Goal: Information Seeking & Learning: Learn about a topic

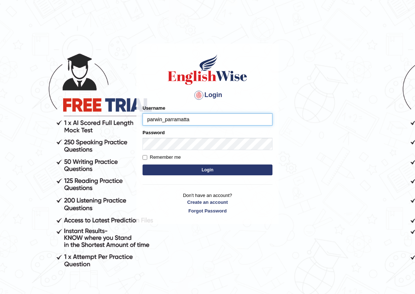
type input "parwin_parramatta"
click at [213, 168] on button "Login" at bounding box center [207, 169] width 130 height 11
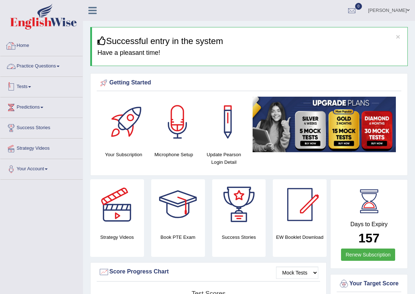
click at [38, 72] on link "Practice Questions" at bounding box center [41, 65] width 82 height 18
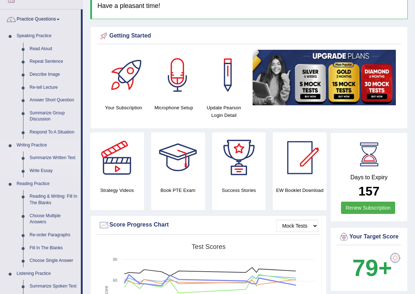
scroll to position [98, 0]
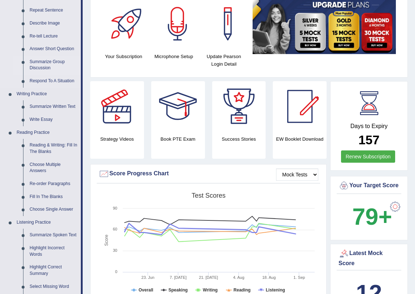
click at [47, 63] on link "Summarize Group Discussion" at bounding box center [53, 65] width 54 height 19
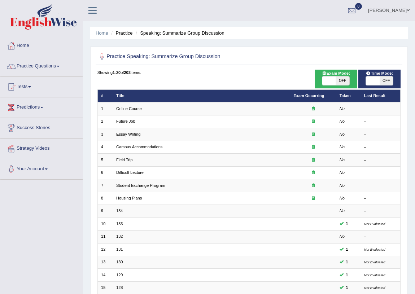
click at [339, 79] on span "OFF" at bounding box center [341, 80] width 13 height 9
checkbox input "true"
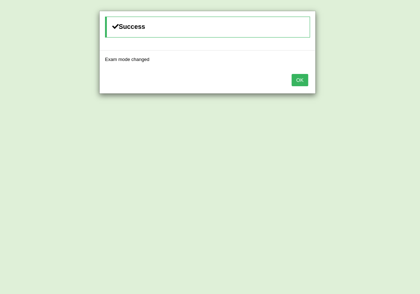
click at [297, 79] on button "OK" at bounding box center [299, 80] width 17 height 12
click at [302, 79] on button "OK" at bounding box center [299, 80] width 17 height 12
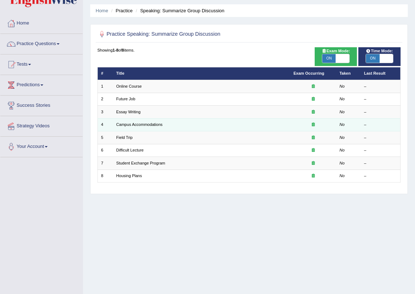
scroll to position [32, 0]
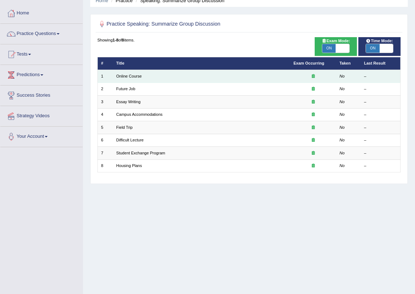
click at [129, 79] on td "Online Course" at bounding box center [201, 76] width 177 height 13
click at [132, 74] on link "Online Course" at bounding box center [129, 76] width 26 height 4
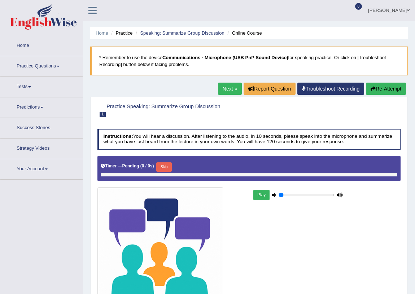
type input "0.8"
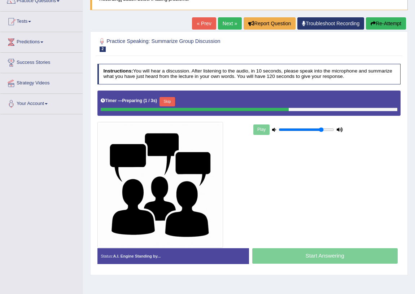
click at [173, 99] on button "Skip" at bounding box center [167, 101] width 16 height 9
click at [198, 101] on button "Skip" at bounding box center [197, 101] width 16 height 9
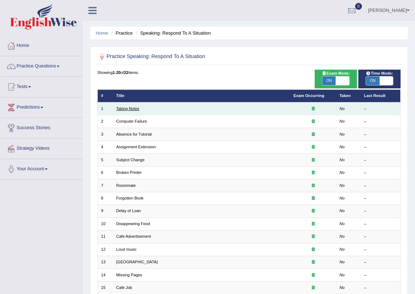
click at [121, 107] on link "Taking Notes" at bounding box center [127, 108] width 23 height 4
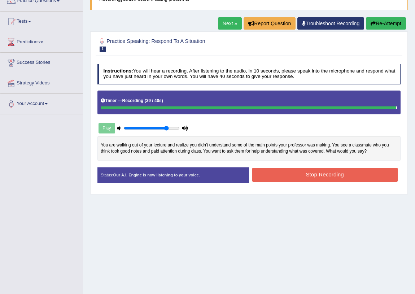
click at [288, 168] on button "Stop Recording" at bounding box center [324, 175] width 145 height 14
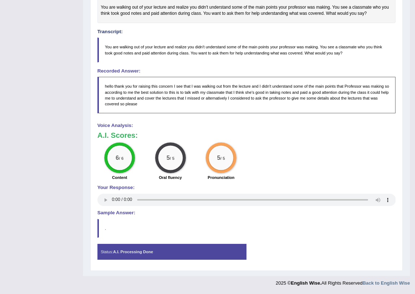
scroll to position [39, 0]
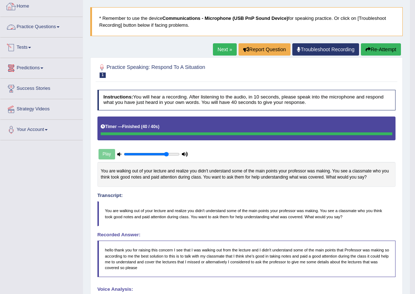
click at [50, 27] on link "Practice Questions" at bounding box center [41, 26] width 82 height 18
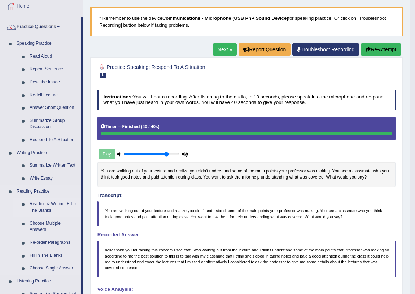
click at [49, 205] on link "Reading & Writing: Fill In The Blanks" at bounding box center [53, 207] width 54 height 19
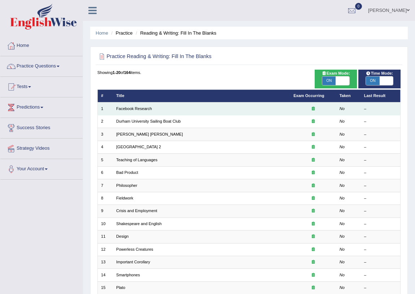
click at [135, 111] on td "Facebook Research" at bounding box center [201, 108] width 177 height 13
click at [134, 109] on link "Facebook Research" at bounding box center [134, 108] width 36 height 4
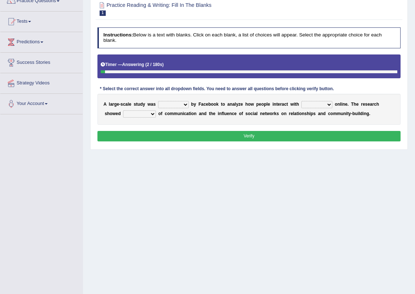
click at [177, 105] on select "surveyed had asked made" at bounding box center [173, 104] width 31 height 7
select select "surveyed"
click at [158, 101] on select "surveyed had asked made" at bounding box center [173, 104] width 31 height 7
click at [318, 105] on select "together all each other another" at bounding box center [316, 104] width 31 height 7
select select "each other"
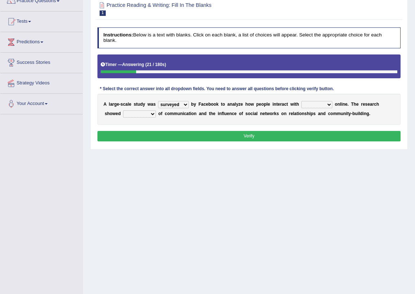
click at [301, 101] on select "together all each other another" at bounding box center [316, 104] width 31 height 7
click at [151, 112] on select "advantages standards fellowships patterns" at bounding box center [139, 113] width 33 height 7
select select "advantages"
click at [123, 110] on select "advantages standards fellowships patterns" at bounding box center [139, 113] width 33 height 7
click at [262, 136] on button "Verify" at bounding box center [248, 136] width 303 height 10
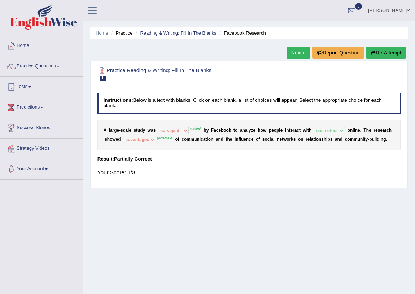
click at [290, 50] on link "Next »" at bounding box center [298, 53] width 24 height 12
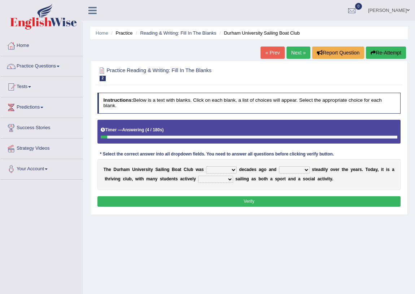
click at [228, 168] on select "found fund founded find" at bounding box center [221, 169] width 31 height 7
select select "founded"
click at [206, 166] on select "found fund founded find" at bounding box center [221, 169] width 31 height 7
click at [302, 168] on select "grow growing has grown grown" at bounding box center [294, 169] width 31 height 7
select select "growing"
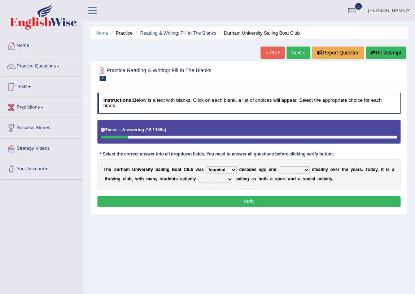
click at [279, 166] on select "grow growing has grown grown" at bounding box center [294, 169] width 31 height 7
click at [226, 179] on select "enjoy enjoyed are enjoying enjoying" at bounding box center [215, 179] width 35 height 7
select select "enjoying"
click at [198, 176] on select "enjoy enjoyed are enjoying enjoying" at bounding box center [215, 179] width 35 height 7
click at [225, 179] on select "enjoy enjoyed are enjoying enjoying" at bounding box center [215, 179] width 35 height 7
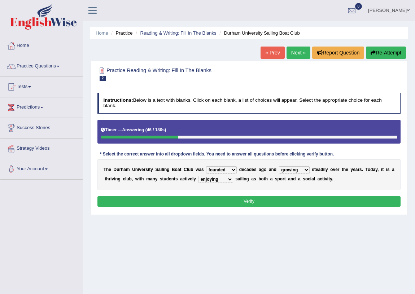
click at [262, 202] on button "Verify" at bounding box center [248, 201] width 303 height 10
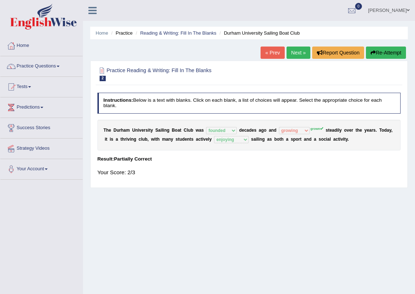
click at [299, 52] on link "Next »" at bounding box center [298, 53] width 24 height 12
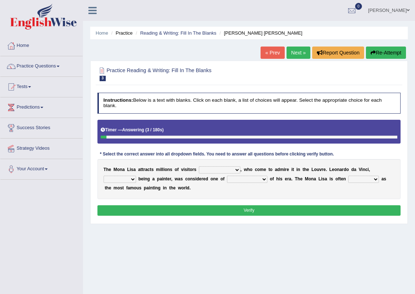
click at [227, 170] on select "around the year the all year all year round per year" at bounding box center [219, 169] width 41 height 7
select select "around the year"
click at [199, 166] on select "around the year the all year all year round per year" at bounding box center [219, 169] width 41 height 7
click at [128, 178] on select "rather than as much as as well as as long as" at bounding box center [119, 179] width 32 height 7
select select "as well as"
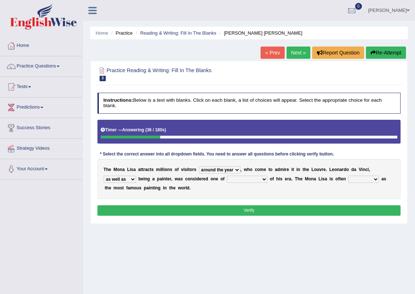
click at [103, 176] on select "rather than as much as as well as as long as" at bounding box center [119, 179] width 32 height 7
click at [252, 178] on select "better artists artist the better artist the best artists" at bounding box center [247, 179] width 40 height 7
select select "the best artists"
click at [227, 176] on select "better artists artist the better artist the best artists" at bounding box center [247, 179] width 40 height 7
click at [371, 178] on select "classified suggested predicted described" at bounding box center [363, 179] width 31 height 7
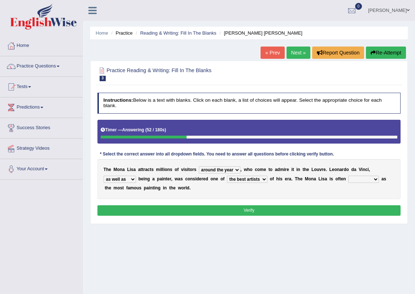
select select "described"
click at [348, 176] on select "classified suggested predicted described" at bounding box center [363, 179] width 31 height 7
click at [376, 180] on select "classified suggested predicted described" at bounding box center [363, 179] width 31 height 7
click at [228, 184] on div "T h e M o n a L i s a a t t r a c t s m i l l i o n s o f v i s i t o r s aroun…" at bounding box center [248, 179] width 303 height 40
click at [234, 208] on button "Verify" at bounding box center [248, 210] width 303 height 10
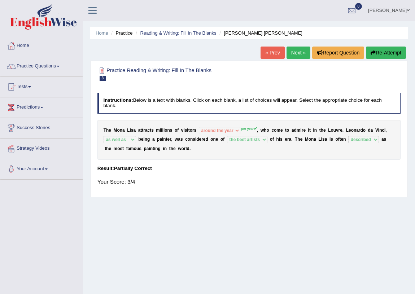
click at [304, 51] on link "Next »" at bounding box center [298, 53] width 24 height 12
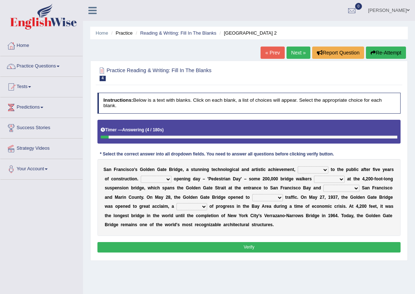
click at [323, 166] on select "opens closes appears equals" at bounding box center [312, 169] width 31 height 7
select select "opens"
click at [297, 166] on select "opens closes appears equals" at bounding box center [312, 169] width 31 height 7
click at [157, 179] on select "On During Since When" at bounding box center [156, 179] width 31 height 7
click at [334, 178] on select "stationed looked marveled laughed" at bounding box center [329, 179] width 31 height 7
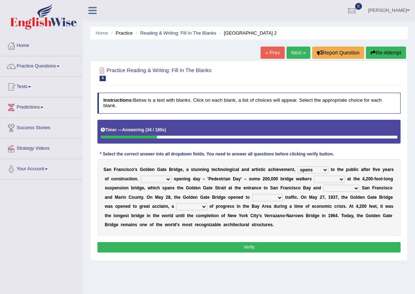
click at [314, 176] on select "stationed looked marveled laughed" at bounding box center [329, 179] width 31 height 7
click at [338, 176] on select "stationed looked marveled laughed" at bounding box center [329, 179] width 31 height 7
select select "stationed"
click at [314, 176] on select "stationed looked marveled laughed" at bounding box center [329, 179] width 31 height 7
click at [345, 186] on select "separates connects channels differentiates" at bounding box center [341, 188] width 36 height 7
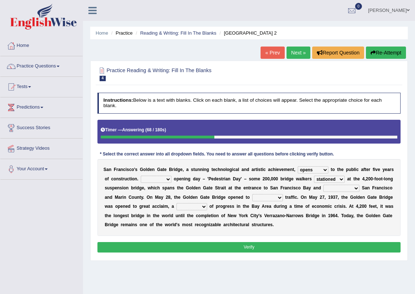
select select "connects"
click at [323, 185] on select "separates connects channels differentiates" at bounding box center [341, 188] width 36 height 7
click at [275, 198] on select "aquatic vehicular airborne watertight" at bounding box center [267, 197] width 31 height 7
select select "vehicular"
click at [252, 194] on select "aquatic vehicular airborne watertight" at bounding box center [267, 197] width 31 height 7
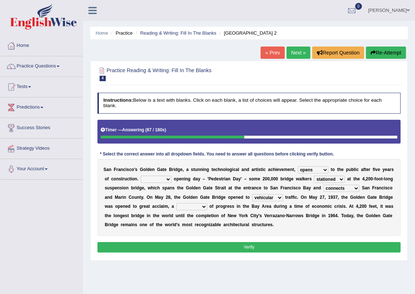
click at [196, 208] on select "denial symbol technique yield" at bounding box center [191, 206] width 31 height 7
select select "symbol"
click at [176, 203] on select "denial symbol technique yield" at bounding box center [191, 206] width 31 height 7
click at [168, 176] on select "On During Since When" at bounding box center [156, 179] width 31 height 7
select select "On"
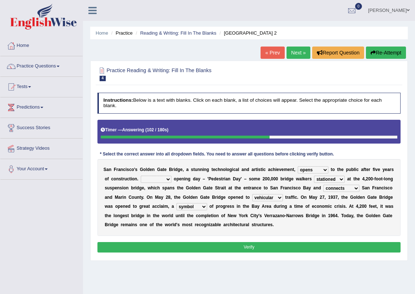
click at [141, 176] on select "On During Since When" at bounding box center [156, 179] width 31 height 7
click at [222, 243] on button "Verify" at bounding box center [248, 247] width 303 height 10
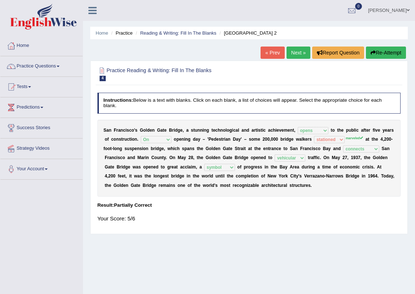
click at [297, 50] on link "Next »" at bounding box center [298, 53] width 24 height 12
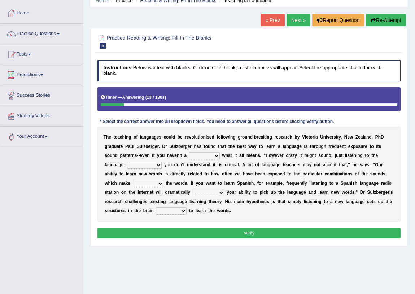
click at [211, 155] on select "dew claw clue due" at bounding box center [204, 155] width 31 height 7
select select "clue"
click at [189, 152] on select "dew claw clue due" at bounding box center [204, 155] width 31 height 7
click at [150, 167] on select "but also all together even though if so" at bounding box center [144, 165] width 35 height 7
select select "even though"
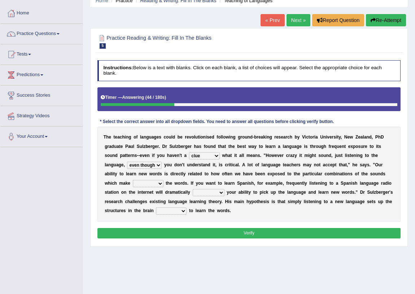
click at [127, 162] on select "but also all together even though if so" at bounding box center [144, 165] width 35 height 7
click at [156, 181] on select "down up of on" at bounding box center [148, 183] width 31 height 7
select select "up"
click at [133, 180] on select "down up of on" at bounding box center [148, 183] width 31 height 7
click at [216, 190] on select "evaluate exaggerate describe boost" at bounding box center [209, 192] width 32 height 7
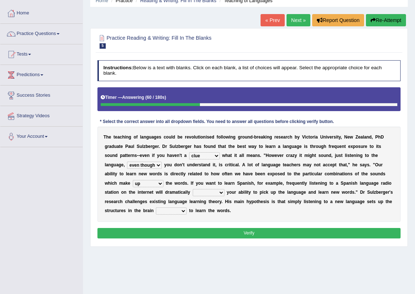
click at [158, 180] on select "down up of on" at bounding box center [148, 183] width 31 height 7
click at [215, 193] on select "evaluate exaggerate describe boost" at bounding box center [209, 192] width 32 height 7
select select "boost"
click at [193, 189] on select "evaluate exaggerate describe boost" at bounding box center [209, 192] width 32 height 7
click at [174, 209] on select "requiring required directed to require" at bounding box center [171, 210] width 31 height 7
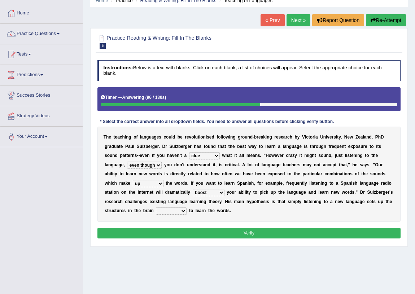
select select "required"
click at [156, 207] on select "requiring required directed to require" at bounding box center [171, 210] width 31 height 7
click at [237, 228] on button "Verify" at bounding box center [248, 233] width 303 height 10
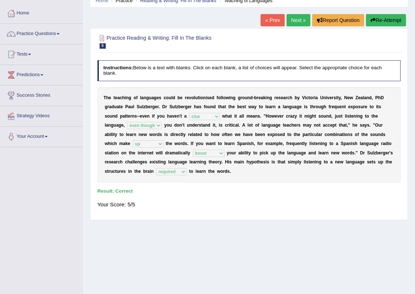
click at [296, 21] on link "Next »" at bounding box center [298, 20] width 24 height 12
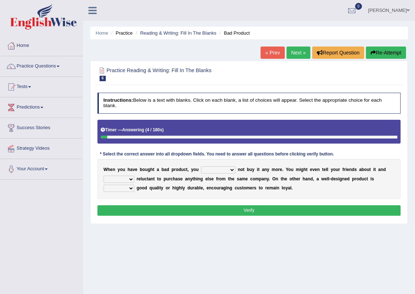
click at [214, 172] on select "would have should have should" at bounding box center [218, 169] width 34 height 7
select select "would"
click at [201, 166] on select "would have should have should" at bounding box center [218, 169] width 34 height 7
click at [231, 170] on select "would have should have should" at bounding box center [218, 169] width 34 height 7
click at [295, 174] on div "W h e n y o u h a v e b o u g h t a b a d p r o d u c t , y o u would have shou…" at bounding box center [248, 179] width 303 height 40
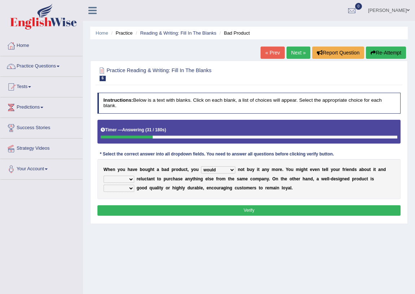
click at [132, 179] on select "is are be being" at bounding box center [118, 179] width 31 height 7
select select "being"
click at [103, 176] on select "is are be being" at bounding box center [118, 179] width 31 height 7
click at [128, 186] on select "both also neither either" at bounding box center [118, 188] width 31 height 7
select select "also"
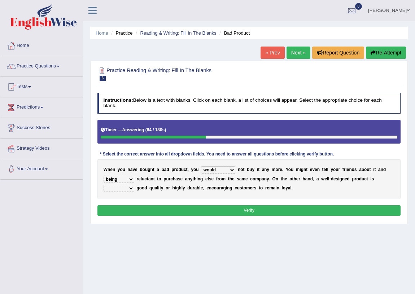
click at [103, 185] on select "both also neither either" at bounding box center [118, 188] width 31 height 7
click at [229, 208] on button "Verify" at bounding box center [248, 210] width 303 height 10
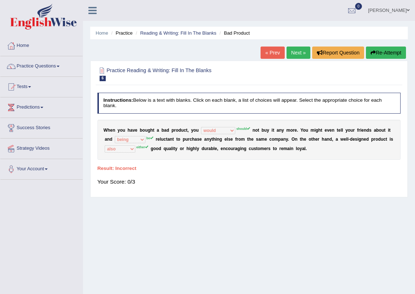
click at [382, 52] on button "Re-Attempt" at bounding box center [386, 53] width 40 height 12
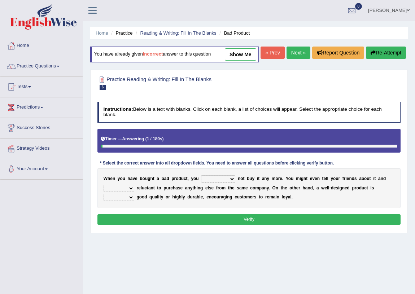
select select "should"
click at [201, 182] on select "would have should have should" at bounding box center [218, 178] width 34 height 7
click at [130, 192] on select "is are be being" at bounding box center [118, 188] width 31 height 7
select select "be"
click at [103, 192] on select "is are be being" at bounding box center [118, 188] width 31 height 7
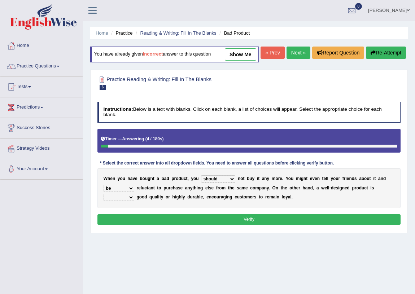
click at [131, 201] on select "both also neither either" at bounding box center [118, 197] width 31 height 7
select select "either"
click at [103, 201] on select "both also neither either" at bounding box center [118, 197] width 31 height 7
click at [257, 225] on button "Verify" at bounding box center [248, 219] width 303 height 10
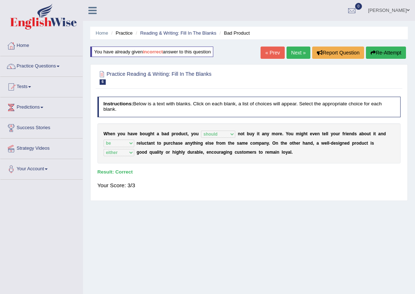
click at [299, 55] on link "Next »" at bounding box center [298, 53] width 24 height 12
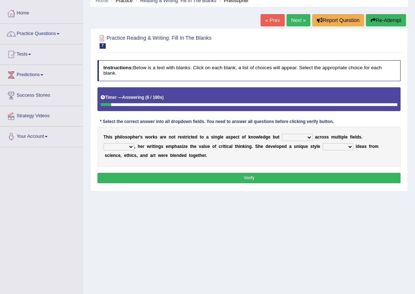
click at [305, 138] on select "constrain contain assemble extend" at bounding box center [297, 137] width 31 height 7
select select "contain"
click at [282, 134] on select "constrain contain assemble extend" at bounding box center [297, 137] width 31 height 7
click at [133, 147] on select "Rather So Moreover Likely" at bounding box center [118, 146] width 31 height 7
select select "Moreover"
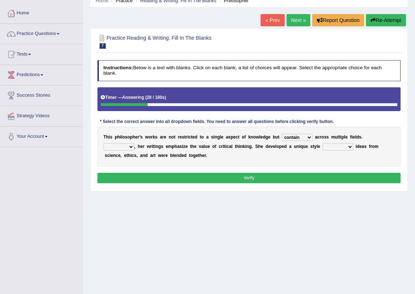
click at [103, 143] on select "Rather So Moreover Likely" at bounding box center [118, 146] width 31 height 7
click at [342, 144] on select "in that that which in which" at bounding box center [337, 146] width 31 height 7
select select "in which"
click at [322, 143] on select "in that that which in which" at bounding box center [337, 146] width 31 height 7
click at [217, 181] on button "Verify" at bounding box center [248, 178] width 303 height 10
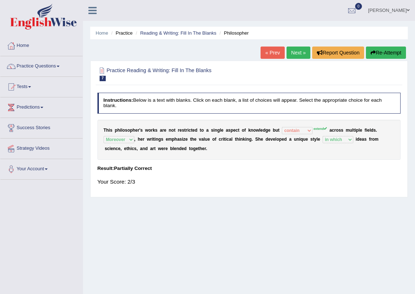
click at [293, 53] on link "Next »" at bounding box center [298, 53] width 24 height 12
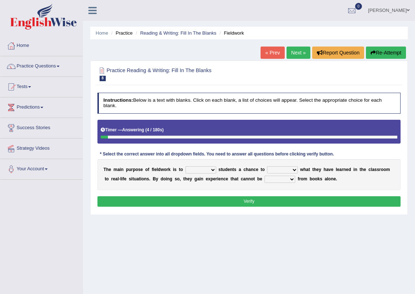
click at [209, 168] on select "resemble stow rave offer" at bounding box center [200, 169] width 31 height 7
select select "offer"
click at [185, 166] on select "resemble stow rave offer" at bounding box center [200, 169] width 31 height 7
click at [286, 168] on select "compare align apply dismount" at bounding box center [282, 169] width 31 height 7
select select "compare"
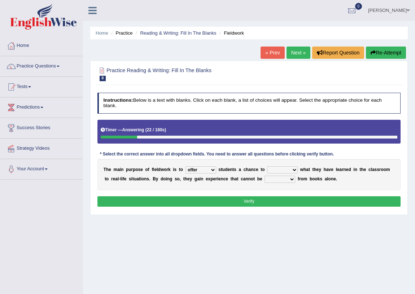
click at [267, 166] on select "compare align apply dismount" at bounding box center [282, 169] width 31 height 7
click at [274, 177] on select "originated prepared obtained touted" at bounding box center [279, 179] width 31 height 7
select select "obtained"
click at [264, 176] on select "originated prepared obtained touted" at bounding box center [279, 179] width 31 height 7
click at [253, 200] on button "Verify" at bounding box center [248, 201] width 303 height 10
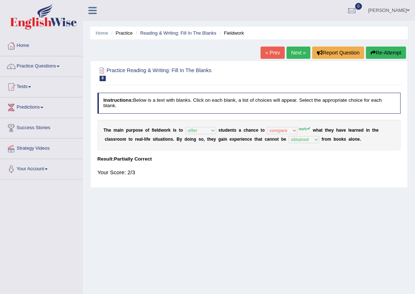
click at [296, 53] on link "Next »" at bounding box center [298, 53] width 24 height 12
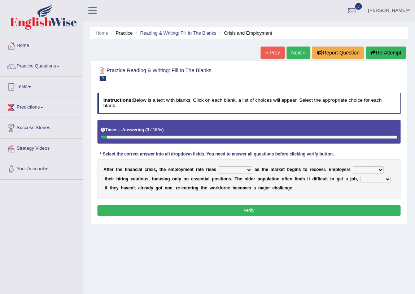
click at [245, 170] on select "normally conversely strenuously sharply" at bounding box center [235, 169] width 34 height 7
select select "conversely"
click at [218, 166] on select "normally conversely strenuously sharply" at bounding box center [235, 169] width 34 height 7
click at [368, 169] on select "keeping kept keep are kept" at bounding box center [368, 169] width 31 height 7
select select "keeping"
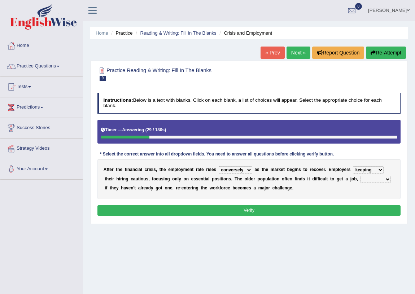
click at [353, 166] on select "keeping kept keep are kept" at bounding box center [368, 169] width 31 height 7
click at [379, 178] on select "although while then because" at bounding box center [375, 179] width 31 height 7
click at [360, 176] on select "although while then because" at bounding box center [375, 179] width 31 height 7
click at [376, 179] on select "although while then because" at bounding box center [375, 179] width 31 height 7
click at [360, 176] on select "although while then because" at bounding box center [375, 179] width 31 height 7
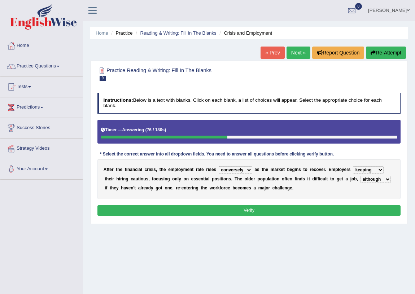
click at [382, 178] on select "although while then because" at bounding box center [375, 179] width 31 height 7
select select "while"
click at [360, 176] on select "although while then because" at bounding box center [375, 179] width 31 height 7
click at [253, 205] on button "Verify" at bounding box center [248, 210] width 303 height 10
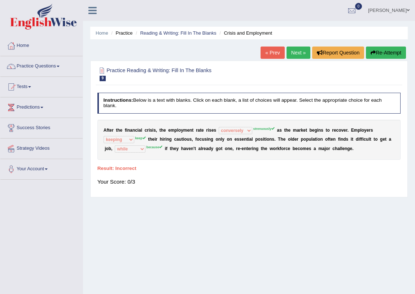
click at [392, 49] on button "Re-Attempt" at bounding box center [386, 53] width 40 height 12
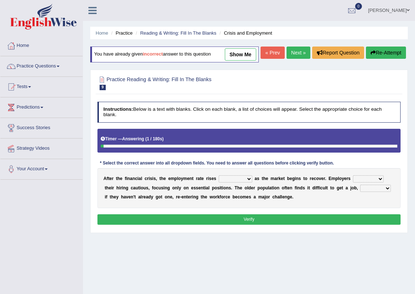
select select "strenuously"
click at [218, 182] on select "normally conversely strenuously sharply" at bounding box center [235, 178] width 34 height 7
click at [368, 182] on select "keeping kept keep are kept" at bounding box center [368, 178] width 31 height 7
select select "keep"
click at [353, 182] on select "keeping kept keep are kept" at bounding box center [368, 178] width 31 height 7
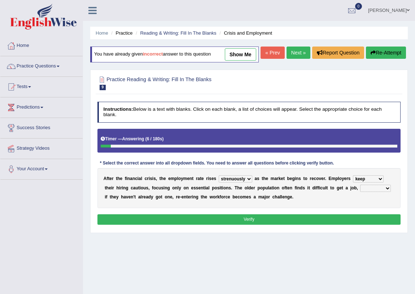
click at [379, 192] on select "although while then because" at bounding box center [375, 188] width 31 height 7
select select "because"
click at [360, 192] on select "although while then because" at bounding box center [375, 188] width 31 height 7
click at [251, 225] on button "Verify" at bounding box center [248, 219] width 303 height 10
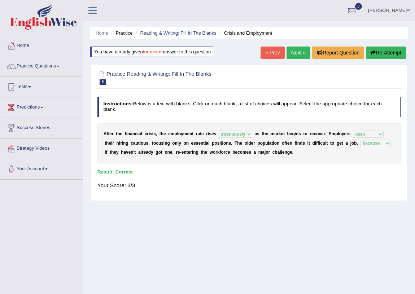
click at [297, 53] on link "Next »" at bounding box center [298, 53] width 24 height 12
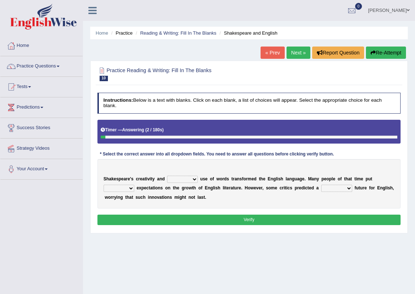
click at [189, 181] on select "idealized intensive fancied inventive" at bounding box center [182, 179] width 31 height 7
select select "idealized"
click at [167, 176] on select "idealized intensive fancied inventive" at bounding box center [182, 179] width 31 height 7
click at [133, 188] on select "wide much high more" at bounding box center [118, 188] width 31 height 7
select select "high"
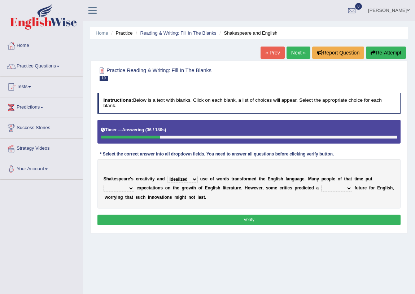
click at [103, 185] on select "wide much high more" at bounding box center [118, 188] width 31 height 7
click at [334, 187] on select "monetary promising irresistible daunting" at bounding box center [336, 188] width 31 height 7
select select "promising"
click at [321, 185] on select "monetary promising irresistible daunting" at bounding box center [336, 188] width 31 height 7
click at [347, 189] on select "monetary promising irresistible daunting" at bounding box center [336, 188] width 31 height 7
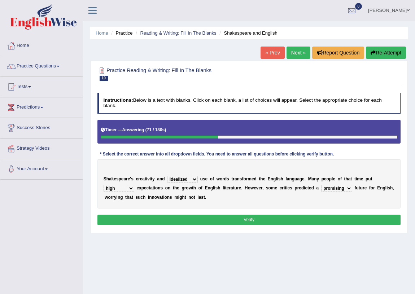
click at [120, 187] on select "wide much high more" at bounding box center [118, 188] width 31 height 7
click at [194, 207] on div "S h a k e s p e a r e ' s c r e a t i v i t y a n d idealized intensive fancied…" at bounding box center [248, 183] width 303 height 49
click at [227, 215] on button "Verify" at bounding box center [248, 220] width 303 height 10
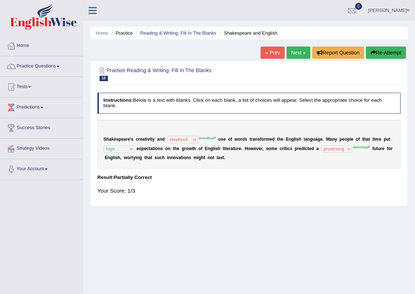
click at [386, 58] on button "Re-Attempt" at bounding box center [386, 53] width 40 height 12
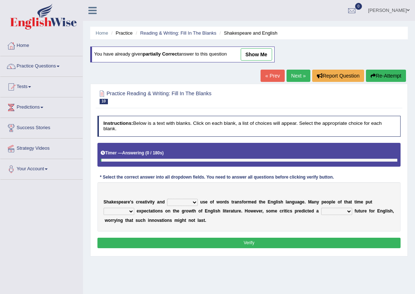
click at [182, 199] on select "idealized intensive fancied inventive" at bounding box center [182, 202] width 31 height 7
select select "intensive"
click at [167, 199] on select "idealized intensive fancied inventive" at bounding box center [182, 202] width 31 height 7
click at [111, 208] on select "wide much high more" at bounding box center [118, 211] width 31 height 7
select select "high"
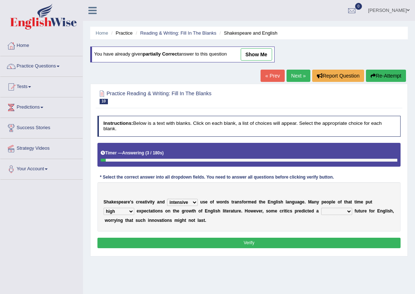
click at [103, 208] on select "wide much high more" at bounding box center [118, 211] width 31 height 7
click at [343, 211] on select "monetary promising irresistible daunting" at bounding box center [336, 211] width 31 height 7
select select "daunting"
click at [321, 208] on select "monetary promising irresistible daunting" at bounding box center [336, 211] width 31 height 7
click at [264, 245] on button "Verify" at bounding box center [248, 243] width 303 height 10
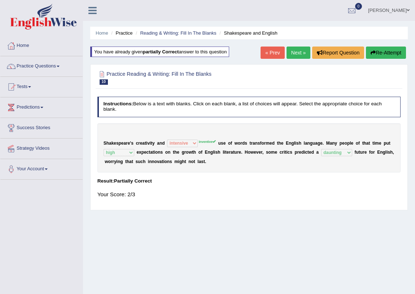
click at [296, 51] on link "Next »" at bounding box center [298, 53] width 24 height 12
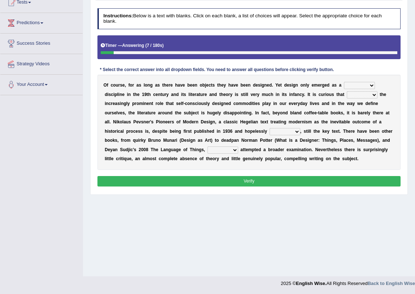
click at [364, 85] on select "bilateral ubiquitous foremost dedicated" at bounding box center [359, 85] width 31 height 7
select select "foremost"
click at [344, 82] on select "bilateral ubiquitous foremost dedicated" at bounding box center [359, 85] width 31 height 7
click at [371, 94] on select "since despite within through" at bounding box center [361, 94] width 31 height 7
select select "despite"
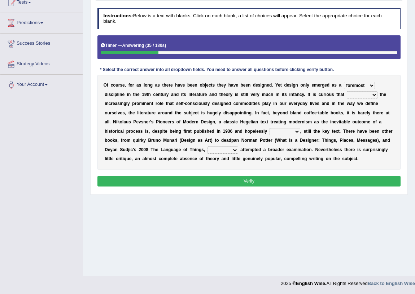
click at [346, 91] on select "since despite within through" at bounding box center [361, 94] width 31 height 7
click at [291, 130] on select "dates dating date dated" at bounding box center [284, 131] width 31 height 7
select select "date"
click at [269, 128] on select "dates dating date dated" at bounding box center [284, 131] width 31 height 7
click at [234, 149] on select "which then however as" at bounding box center [222, 149] width 31 height 7
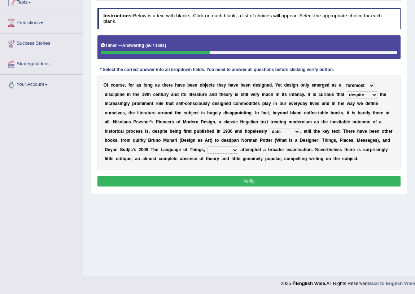
select select "which"
click at [207, 146] on select "which then however as" at bounding box center [222, 149] width 31 height 7
click at [250, 181] on button "Verify" at bounding box center [248, 181] width 303 height 10
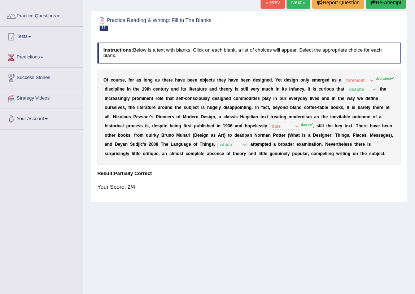
scroll to position [19, 0]
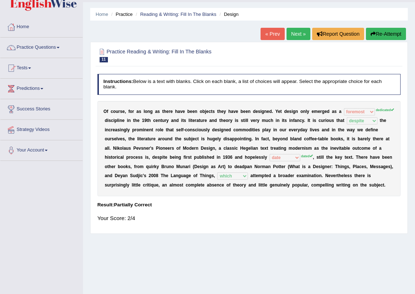
click at [295, 32] on link "Next »" at bounding box center [298, 34] width 24 height 12
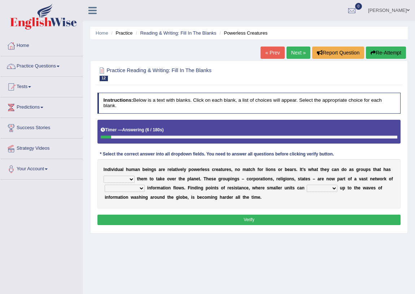
click at [129, 178] on select "enabled contended embodied conjured" at bounding box center [118, 179] width 31 height 7
select select "enabled"
click at [103, 176] on select "enabled contended embodied conjured" at bounding box center [118, 179] width 31 height 7
click at [139, 186] on select "interconnected overlapping fastened exploited" at bounding box center [125, 188] width 40 height 7
select select "interconnected"
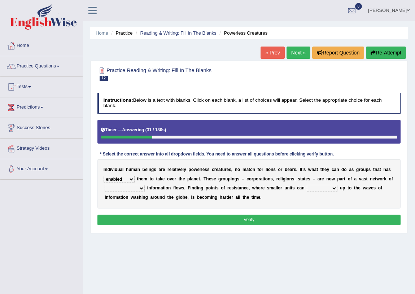
click at [105, 185] on select "interconnected overlapping fastened exploited" at bounding box center [125, 188] width 40 height 7
click at [331, 185] on select "stand raise hail pump" at bounding box center [321, 188] width 31 height 7
select select "raise"
click at [306, 185] on select "stand raise hail pump" at bounding box center [321, 188] width 31 height 7
click at [206, 220] on button "Verify" at bounding box center [248, 220] width 303 height 10
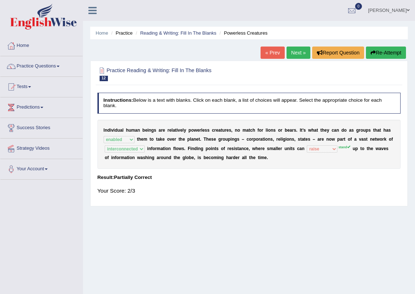
click at [297, 49] on link "Next »" at bounding box center [298, 53] width 24 height 12
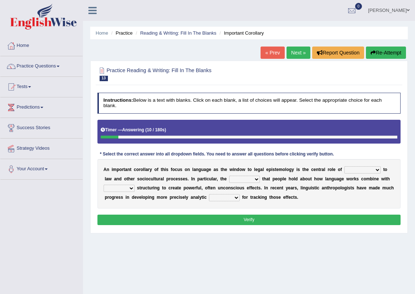
click at [363, 168] on select "discourse epoch dialect acquaintance" at bounding box center [362, 169] width 36 height 7
select select "dialect"
click at [344, 166] on select "discourse epoch dialect acquaintance" at bounding box center [362, 169] width 36 height 7
click at [242, 178] on select "deviation besmirch consent ideas" at bounding box center [244, 179] width 31 height 7
select select "ideas"
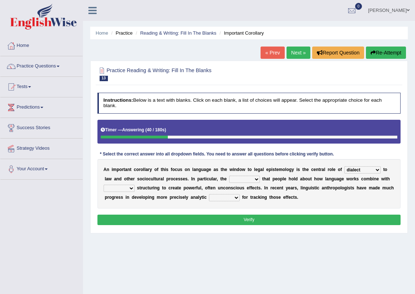
click at [229, 176] on select "deviation besmirch consent ideas" at bounding box center [244, 179] width 31 height 7
click at [126, 187] on select "mandatory linguistic legitimate customary" at bounding box center [118, 188] width 31 height 7
select select "linguistic"
click at [103, 185] on select "mandatory linguistic legitimate customary" at bounding box center [118, 188] width 31 height 7
drag, startPoint x: 231, startPoint y: 195, endPoint x: 225, endPoint y: 197, distance: 5.7
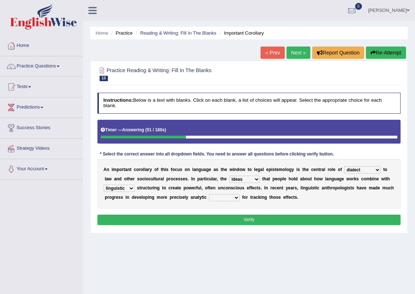
click at [231, 195] on select "tools appetite albums stroke" at bounding box center [224, 197] width 31 height 7
select select "tools"
click at [209, 194] on select "tools appetite albums stroke" at bounding box center [224, 197] width 31 height 7
click at [227, 218] on button "Verify" at bounding box center [248, 220] width 303 height 10
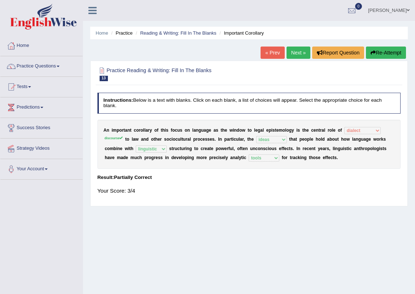
click at [295, 51] on link "Next »" at bounding box center [298, 53] width 24 height 12
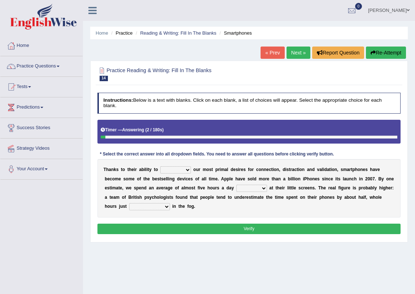
click at [184, 169] on select "hijack describe sharpen conserve" at bounding box center [175, 169] width 31 height 7
select select "describe"
click at [160, 166] on select "hijack describe sharpen conserve" at bounding box center [175, 169] width 31 height 7
click at [246, 186] on select "watching waggling snoring staring" at bounding box center [251, 188] width 31 height 7
click at [236, 185] on select "watching waggling snoring staring" at bounding box center [251, 188] width 31 height 7
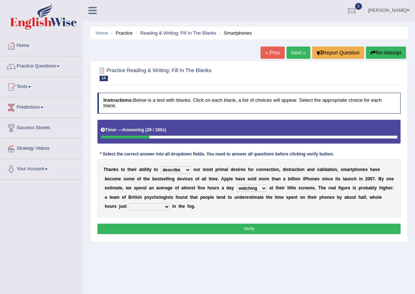
click at [263, 186] on select "watching waggling snoring staring" at bounding box center [251, 188] width 31 height 7
select select "staring"
click at [236, 185] on select "watching waggling snoring staring" at bounding box center [251, 188] width 31 height 7
click at [256, 187] on select "watching waggling snoring staring" at bounding box center [251, 188] width 31 height 7
click at [289, 212] on div "T h a n k s t o t h e i r a b i l i t y t o hijack describe sharpen conserve o …" at bounding box center [248, 188] width 303 height 58
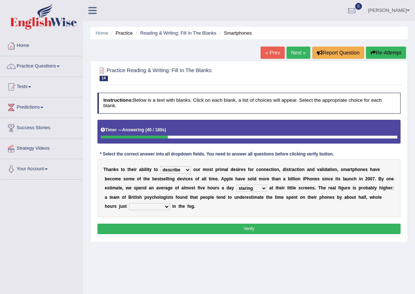
click at [165, 201] on div "T h a n k s t o t h e i r a b i l i t y t o hijack describe sharpen conserve o …" at bounding box center [248, 188] width 303 height 58
click at [165, 206] on select "has evaporated evaporating evaporate evaporates" at bounding box center [149, 206] width 41 height 7
select select "evaporating"
click at [129, 203] on select "has evaporated evaporating evaporate evaporates" at bounding box center [149, 206] width 41 height 7
click at [258, 228] on button "Verify" at bounding box center [248, 229] width 303 height 10
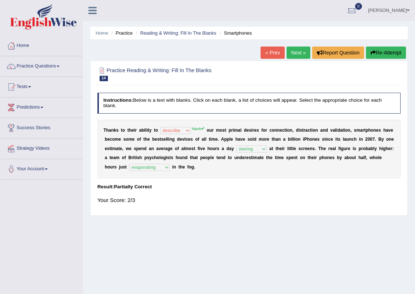
click at [295, 54] on link "Next »" at bounding box center [298, 53] width 24 height 12
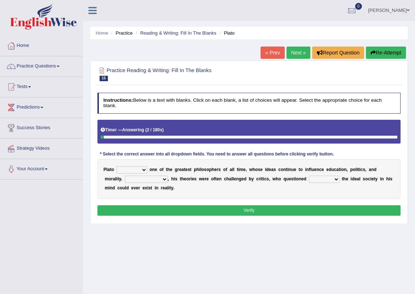
click at [146, 169] on select "keeps comes claims remains" at bounding box center [131, 169] width 31 height 7
select select "remains"
click at [116, 166] on select "keeps comes claims remains" at bounding box center [131, 169] width 31 height 7
click at [322, 176] on select "which what that whether" at bounding box center [324, 179] width 31 height 7
click at [151, 177] on select "Notwithstanding So However Whatever" at bounding box center [146, 179] width 43 height 7
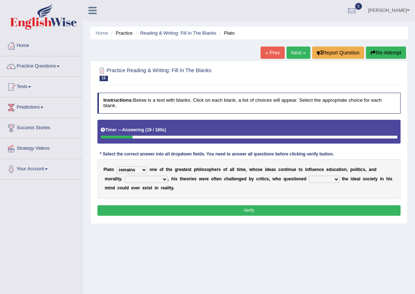
select select "However"
click at [125, 176] on select "Notwithstanding So However Whatever" at bounding box center [146, 179] width 43 height 7
click at [332, 176] on select "which what that whether" at bounding box center [324, 179] width 31 height 7
select select "that"
click at [309, 176] on select "which what that whether" at bounding box center [324, 179] width 31 height 7
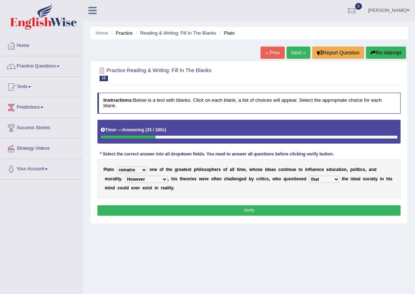
click at [236, 213] on button "Verify" at bounding box center [248, 210] width 303 height 10
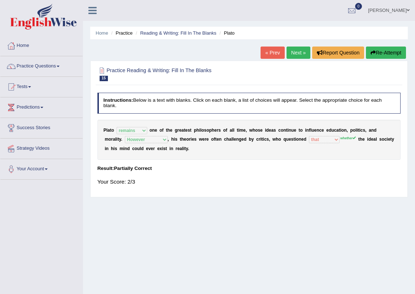
click at [292, 51] on link "Next »" at bounding box center [298, 53] width 24 height 12
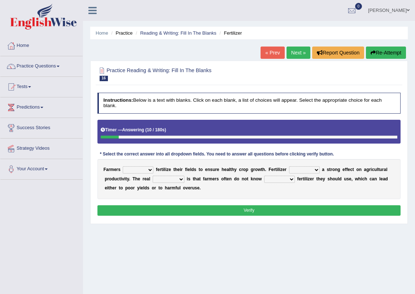
select select "need"
click at [123, 166] on select "must should need can" at bounding box center [138, 169] width 31 height 7
click at [309, 170] on select "has had have having" at bounding box center [304, 169] width 31 height 7
select select "have"
click at [289, 166] on select "has had have having" at bounding box center [304, 169] width 31 height 7
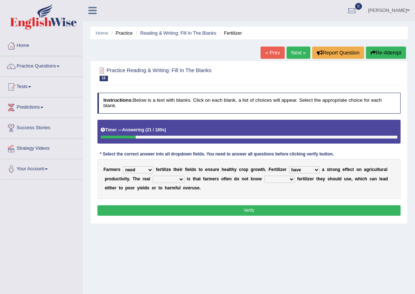
click at [175, 180] on select "problem question conclusion answer" at bounding box center [168, 179] width 32 height 7
select select "problem"
click at [152, 176] on select "problem question conclusion answer" at bounding box center [168, 179] width 32 height 7
click at [291, 180] on select "how much how many however so much" at bounding box center [279, 179] width 31 height 7
select select "how much"
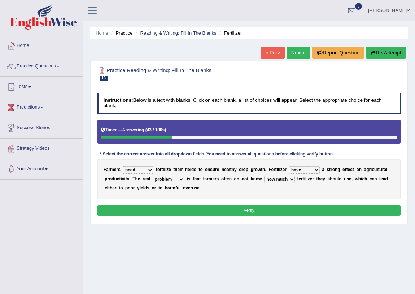
click at [264, 176] on select "how much how many however so much" at bounding box center [279, 179] width 31 height 7
click at [217, 206] on button "Verify" at bounding box center [248, 210] width 303 height 10
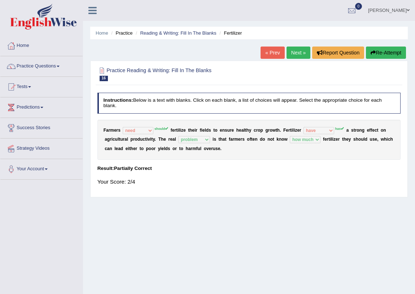
click at [296, 54] on link "Next »" at bounding box center [298, 53] width 24 height 12
